Goal: Submit feedback/report problem

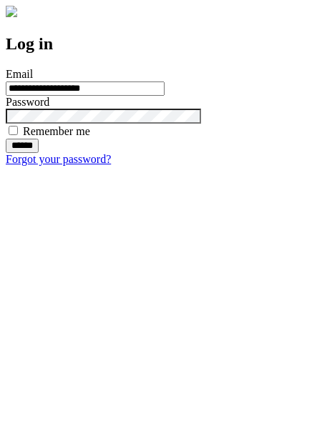
type input "**********"
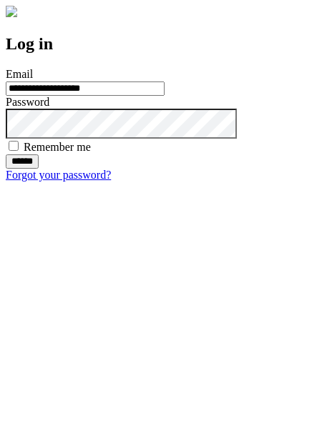
click at [39, 169] on input "******" at bounding box center [22, 161] width 33 height 14
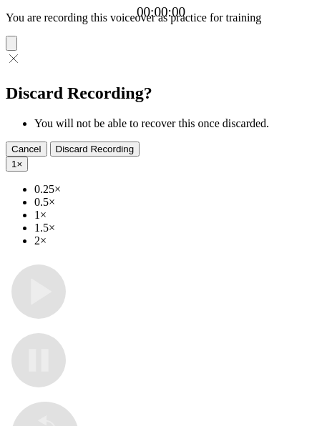
type input "**********"
